Goal: Navigation & Orientation: Find specific page/section

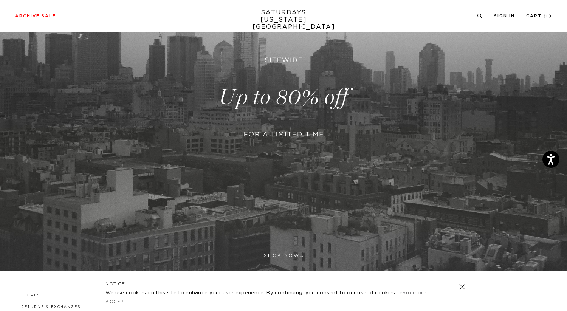
click at [213, 93] on link at bounding box center [283, 97] width 567 height 347
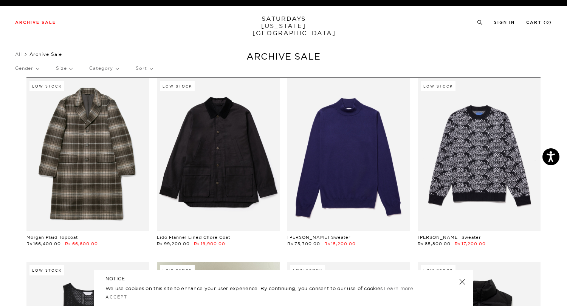
click at [72, 73] on div "Gender Size Category Sort" at bounding box center [283, 68] width 537 height 17
click at [68, 70] on p "Size" at bounding box center [64, 68] width 16 height 17
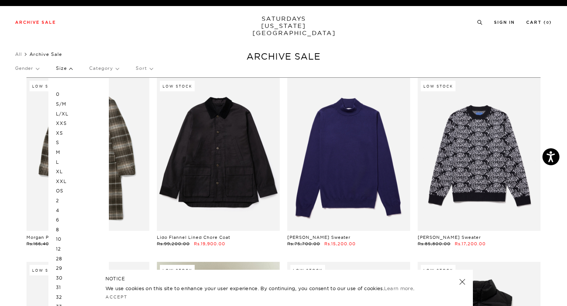
click at [58, 163] on p "L" at bounding box center [78, 163] width 45 height 10
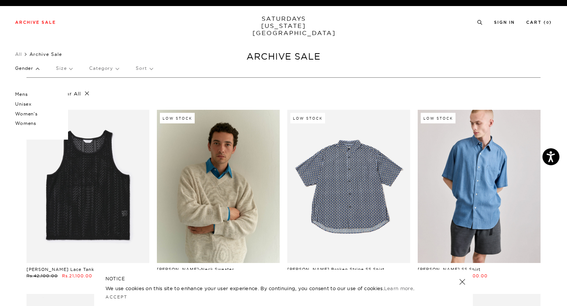
click at [28, 96] on p "Mens" at bounding box center [37, 95] width 45 height 10
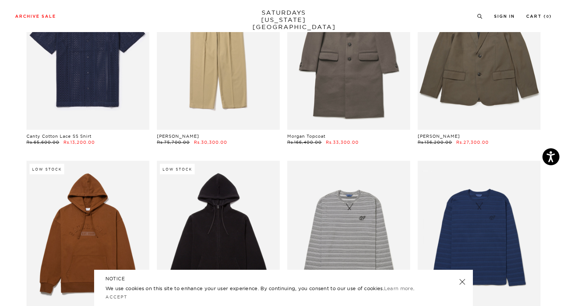
scroll to position [2340, 0]
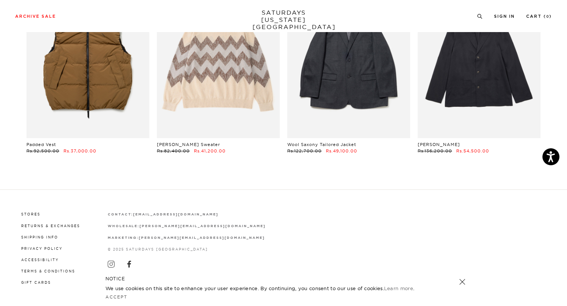
click at [461, 280] on link at bounding box center [462, 282] width 11 height 11
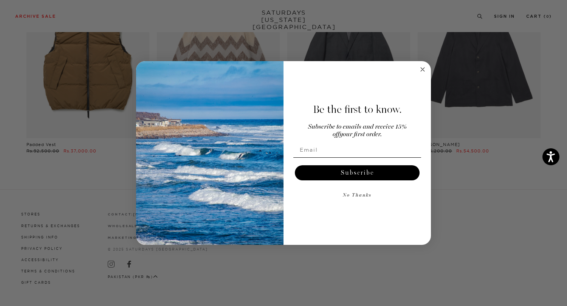
click at [153, 272] on div "Close dialog Be the first to know. Subscribe to emails and receive 15% off your…" at bounding box center [283, 153] width 567 height 306
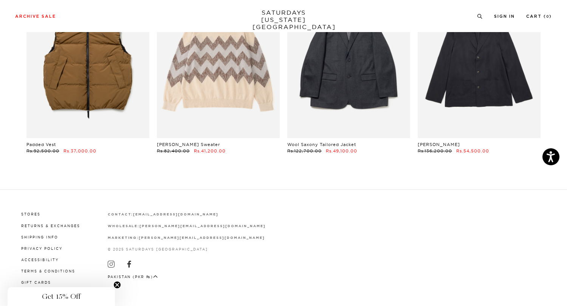
click at [150, 278] on button "Pakistan (PKR ₨)" at bounding box center [133, 277] width 50 height 6
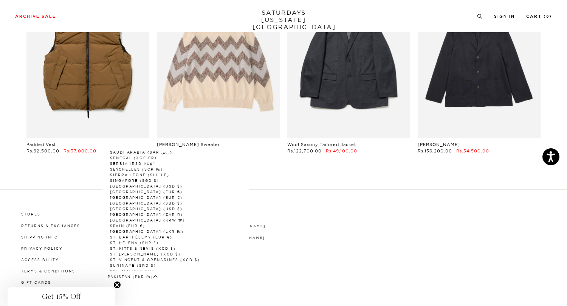
scroll to position [1026, 0]
click at [133, 214] on link "[GEOGRAPHIC_DATA] (USD $)" at bounding box center [146, 216] width 73 height 4
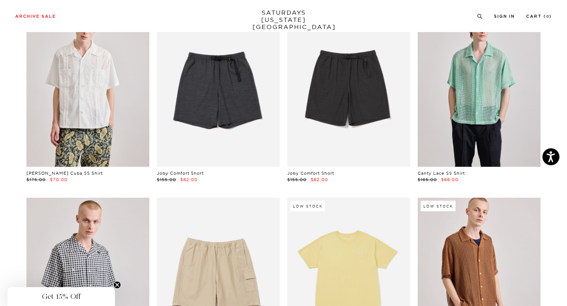
scroll to position [676, 0]
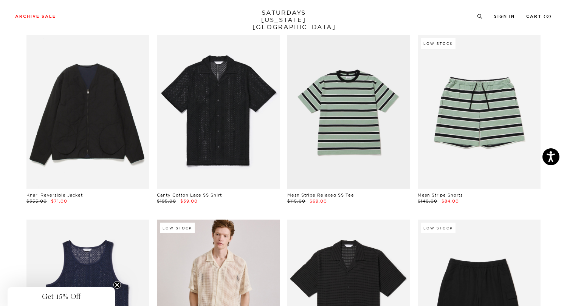
scroll to position [0, 0]
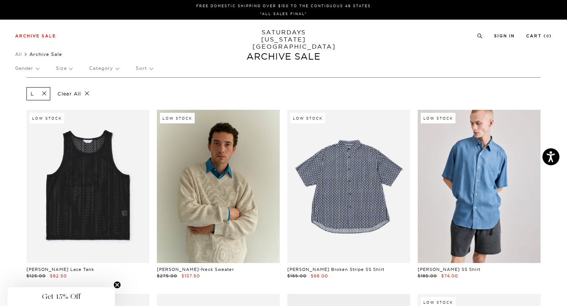
click at [32, 65] on p "Gender" at bounding box center [27, 68] width 24 height 17
click at [24, 93] on p "Mens" at bounding box center [37, 95] width 45 height 10
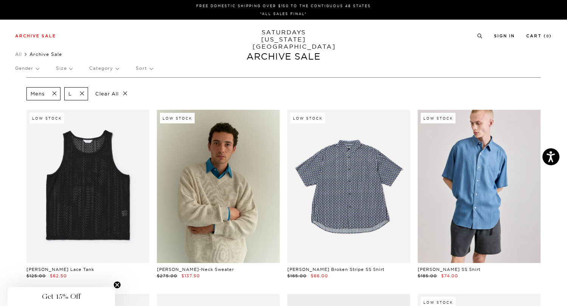
click at [55, 91] on span at bounding box center [52, 93] width 16 height 7
click at [44, 94] on span at bounding box center [42, 93] width 16 height 7
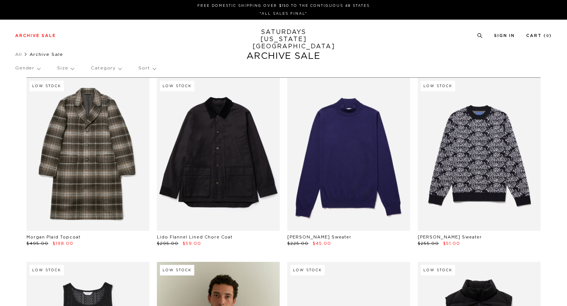
click at [100, 68] on p "Category" at bounding box center [106, 68] width 31 height 17
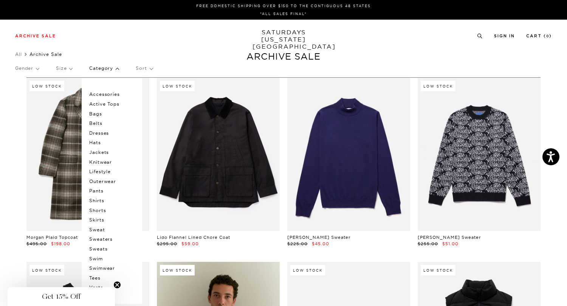
click at [102, 94] on p "Accessories" at bounding box center [111, 95] width 45 height 10
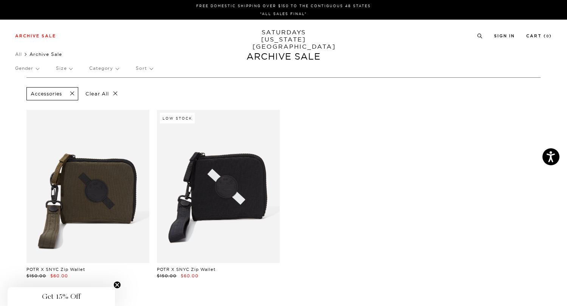
click at [116, 74] on p "Category" at bounding box center [103, 68] width 29 height 17
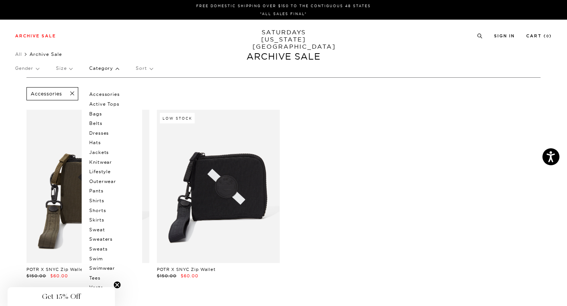
click at [99, 114] on p "Bags" at bounding box center [111, 114] width 45 height 10
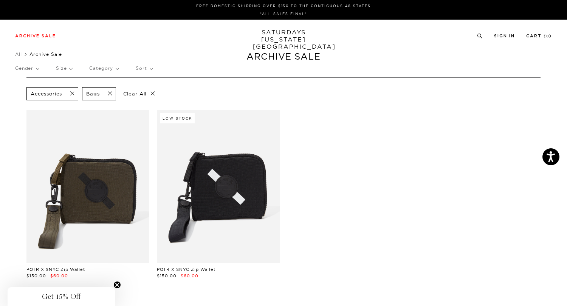
click at [108, 67] on p "Category" at bounding box center [103, 68] width 29 height 17
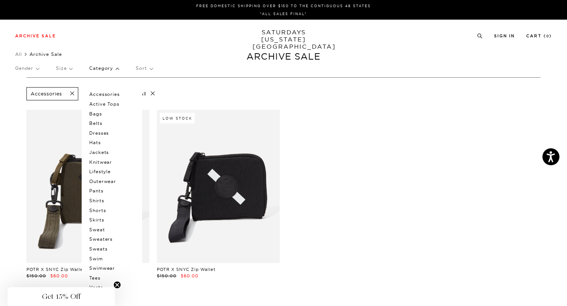
click at [96, 124] on p "Belts" at bounding box center [111, 124] width 45 height 10
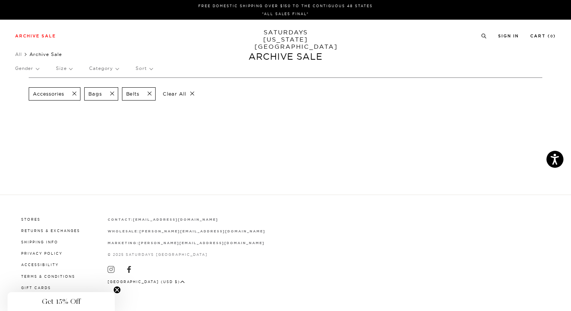
click at [76, 94] on span at bounding box center [72, 93] width 16 height 7
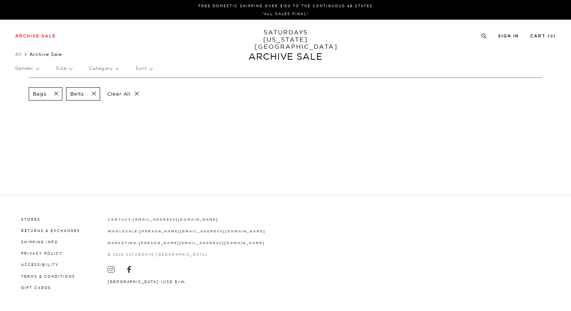
click at [58, 93] on span at bounding box center [54, 93] width 16 height 7
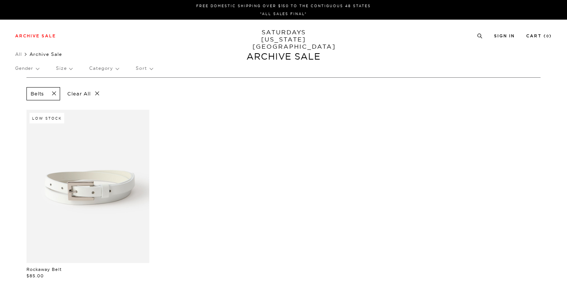
click at [101, 68] on p "Category" at bounding box center [103, 68] width 29 height 17
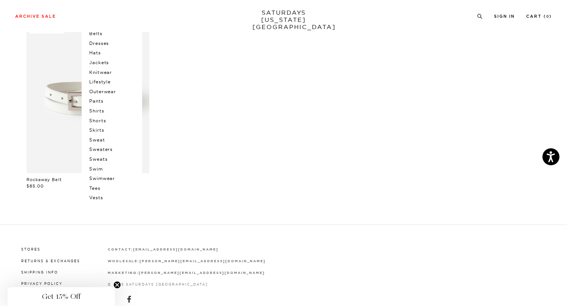
scroll to position [92, 0]
click at [99, 98] on p "Pants" at bounding box center [111, 99] width 45 height 10
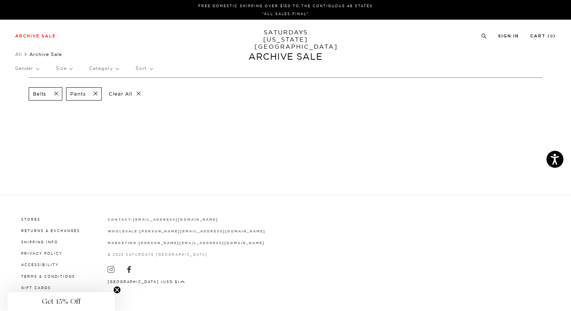
click at [59, 93] on span at bounding box center [54, 93] width 16 height 7
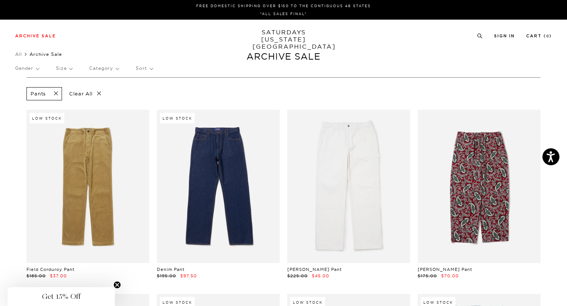
click at [58, 93] on span at bounding box center [54, 93] width 16 height 7
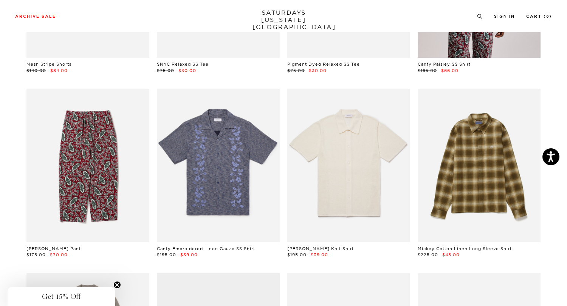
scroll to position [2423, 0]
